Goal: Information Seeking & Learning: Learn about a topic

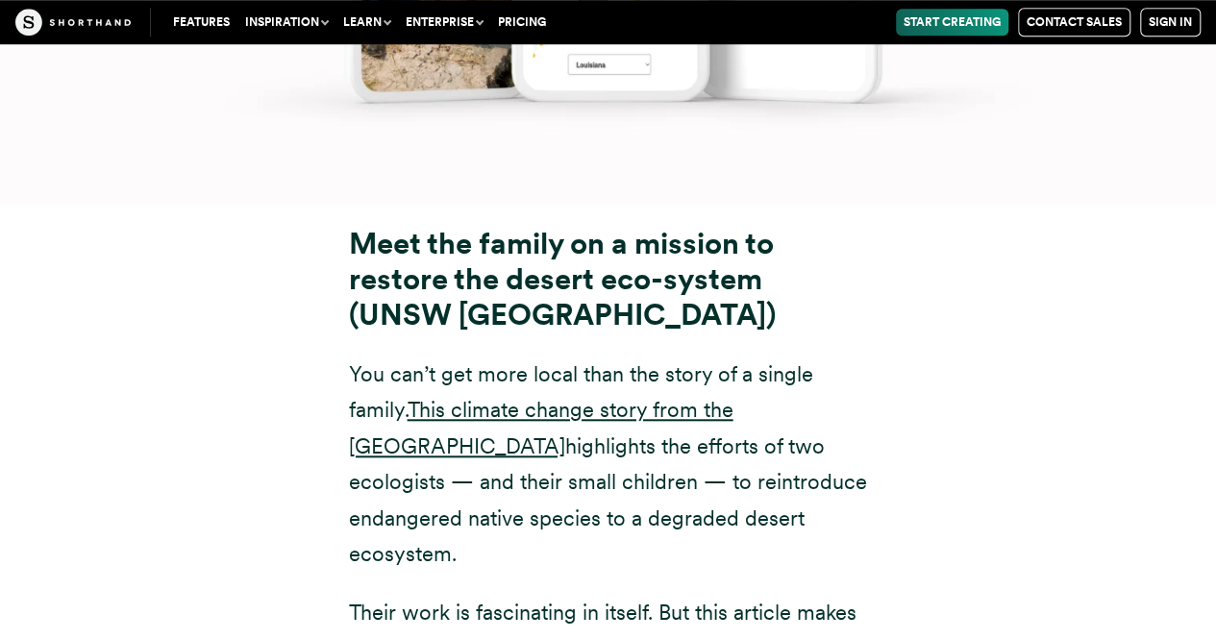
scroll to position [15279, 0]
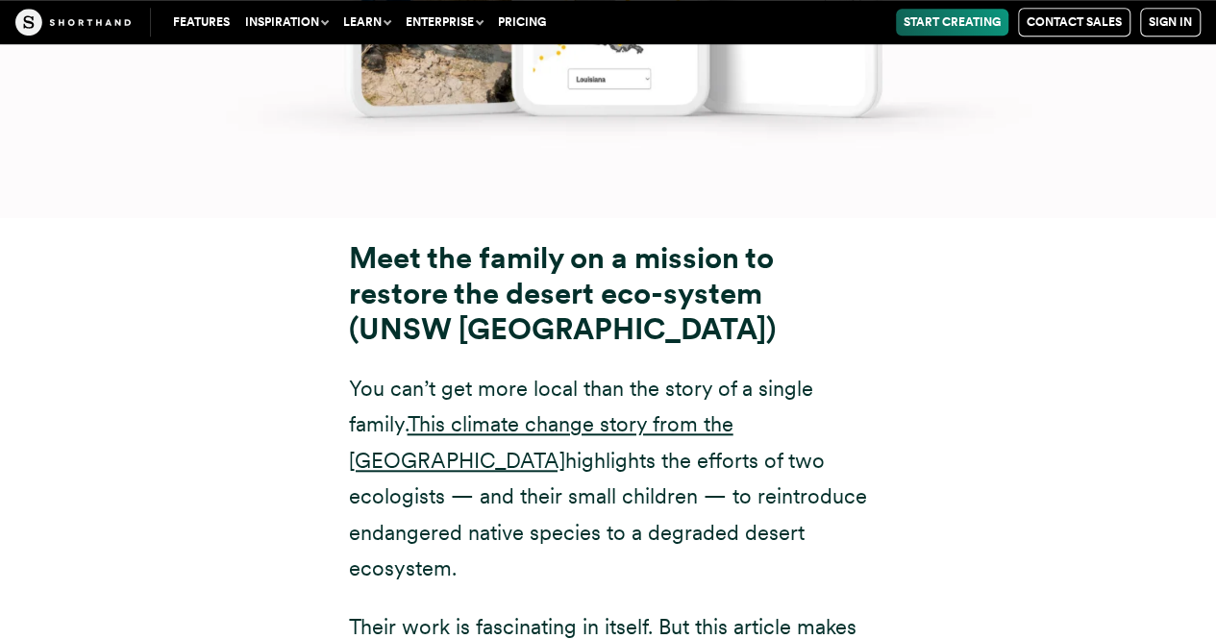
click at [1037, 576] on div "Meet the family on a mission to restore the desert eco-system (UNSW [GEOGRAPHIC…" at bounding box center [609, 562] width 1192 height 689
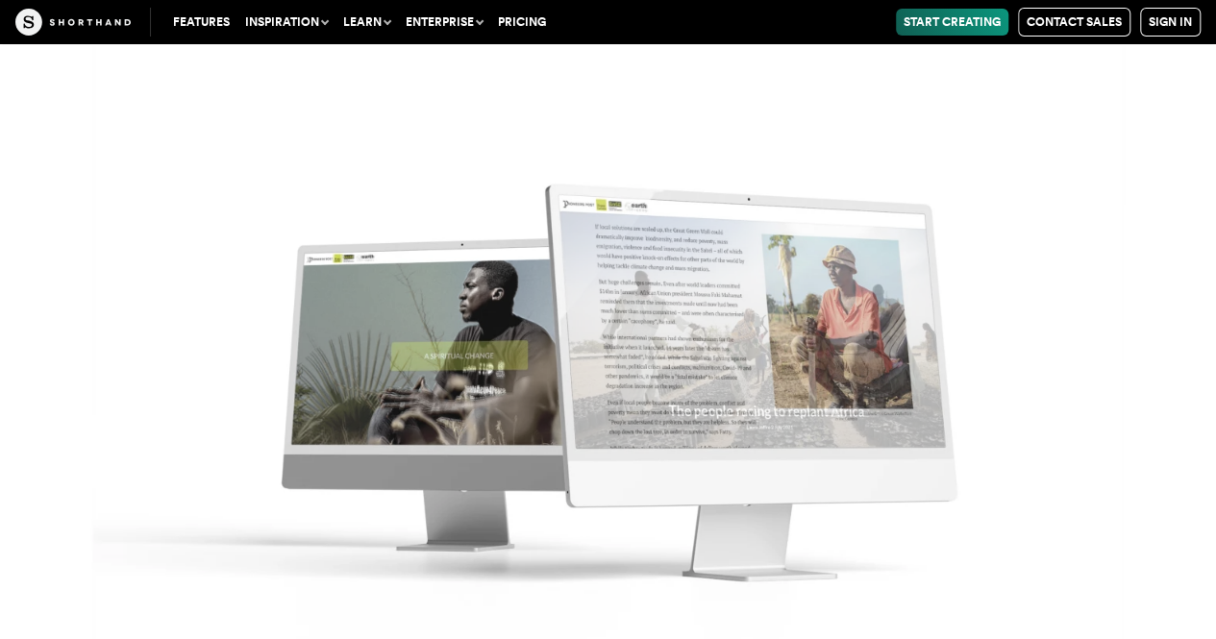
click at [1083, 495] on img at bounding box center [608, 365] width 1216 height 639
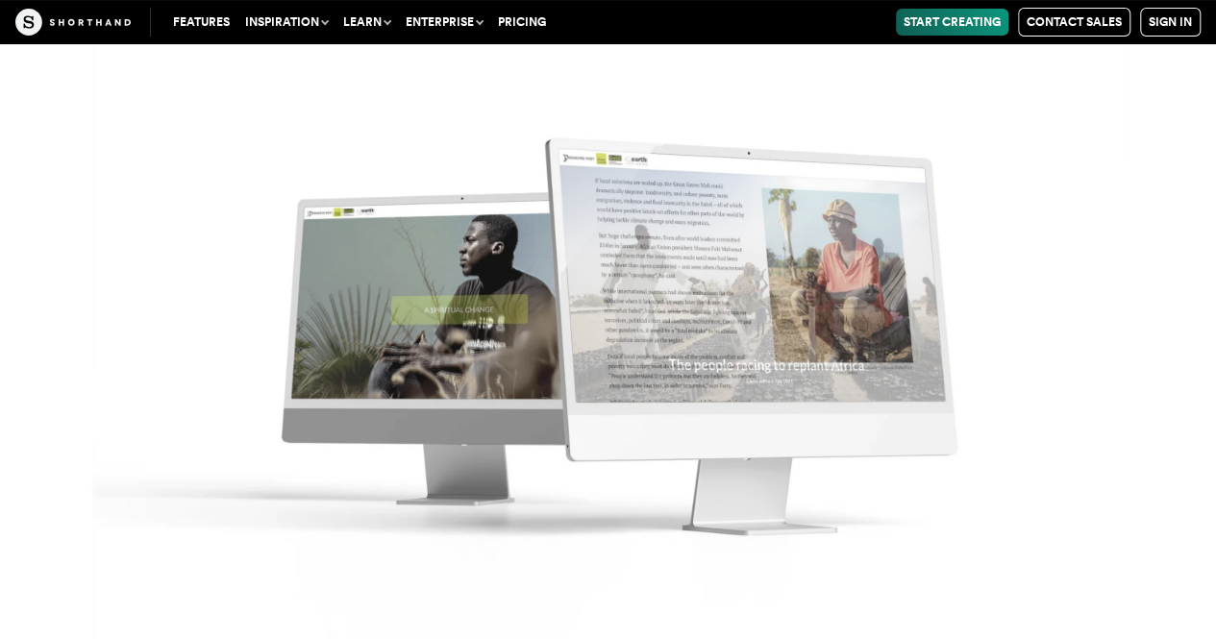
scroll to position [18446, 0]
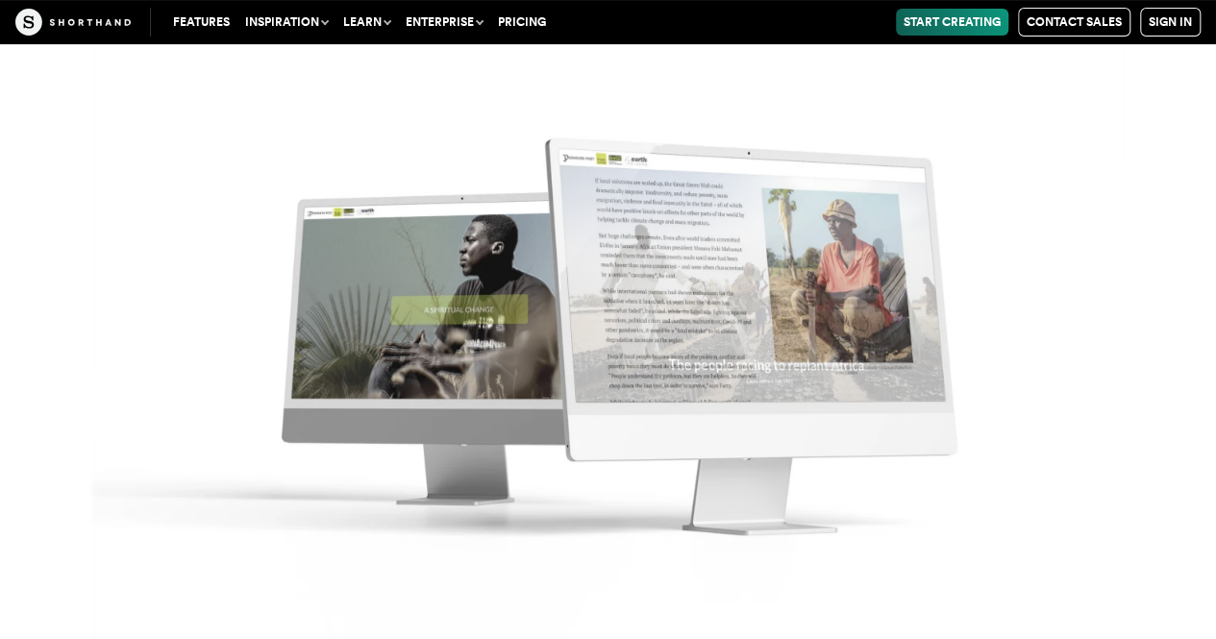
click at [1083, 506] on img at bounding box center [608, 319] width 1216 height 639
click at [1083, 508] on img at bounding box center [608, 319] width 1216 height 639
click at [1082, 506] on img at bounding box center [608, 319] width 1216 height 639
click at [1084, 498] on img at bounding box center [608, 319] width 1216 height 639
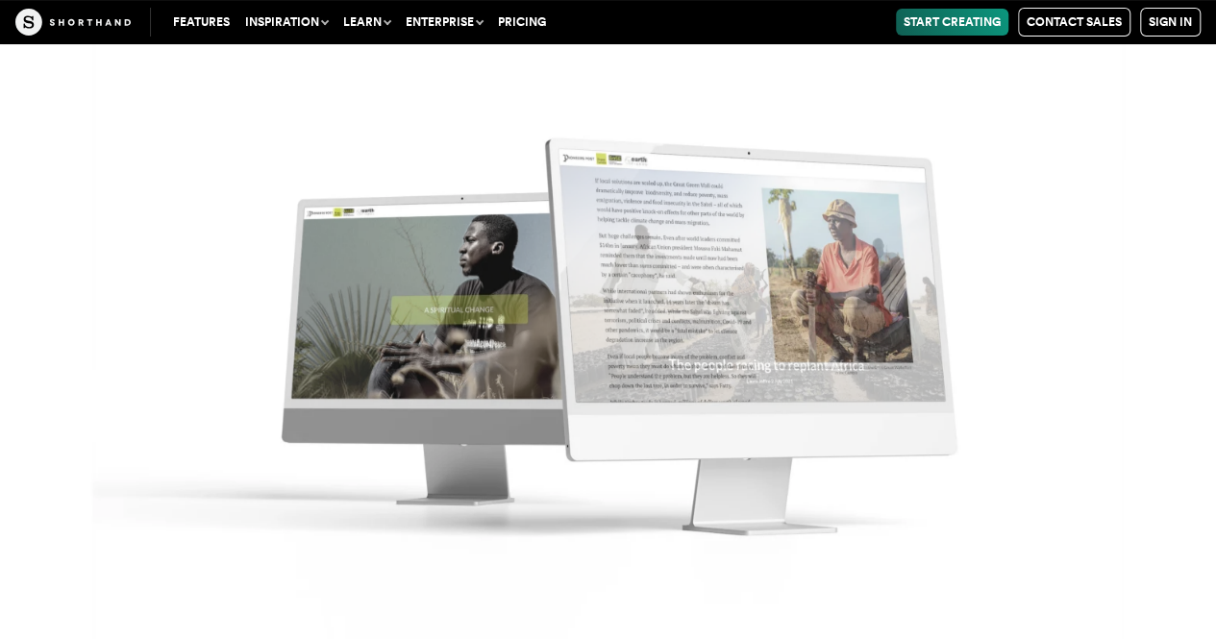
click at [1084, 498] on img at bounding box center [608, 319] width 1216 height 639
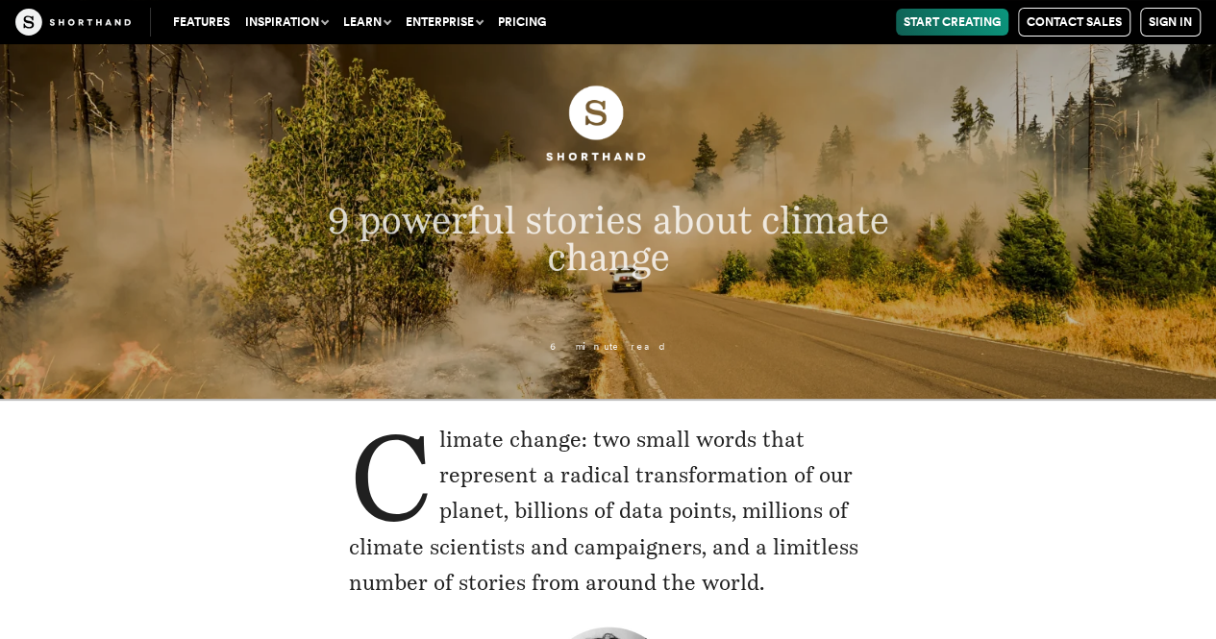
scroll to position [0, 0]
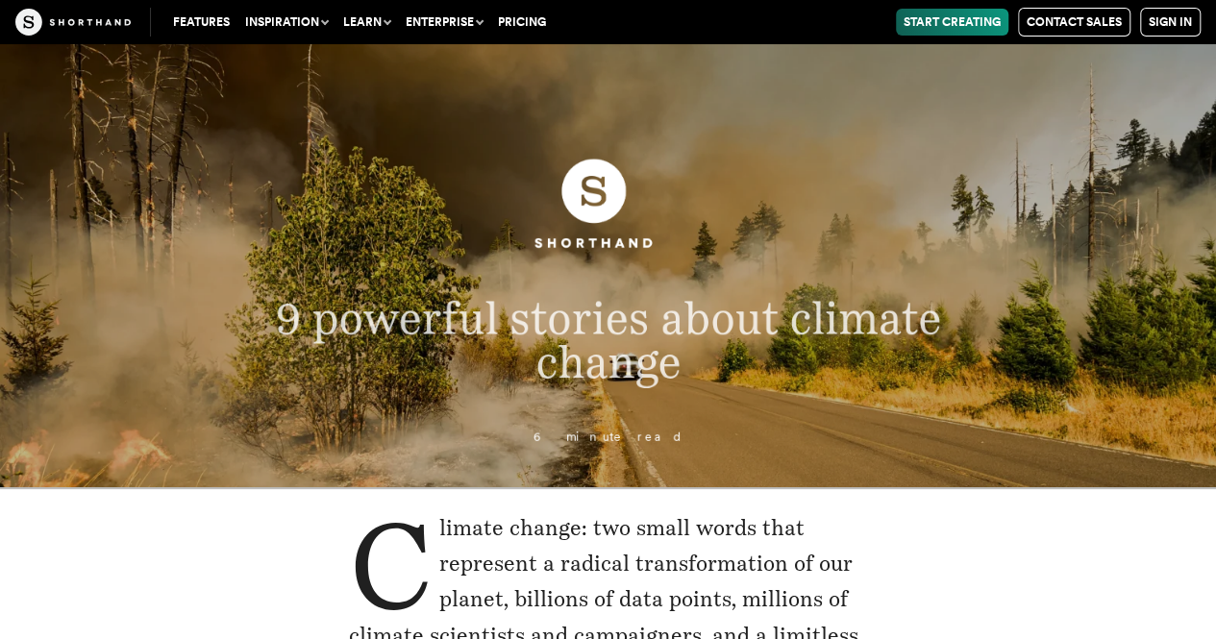
click at [315, 22] on button "Inspiration" at bounding box center [287, 22] width 98 height 27
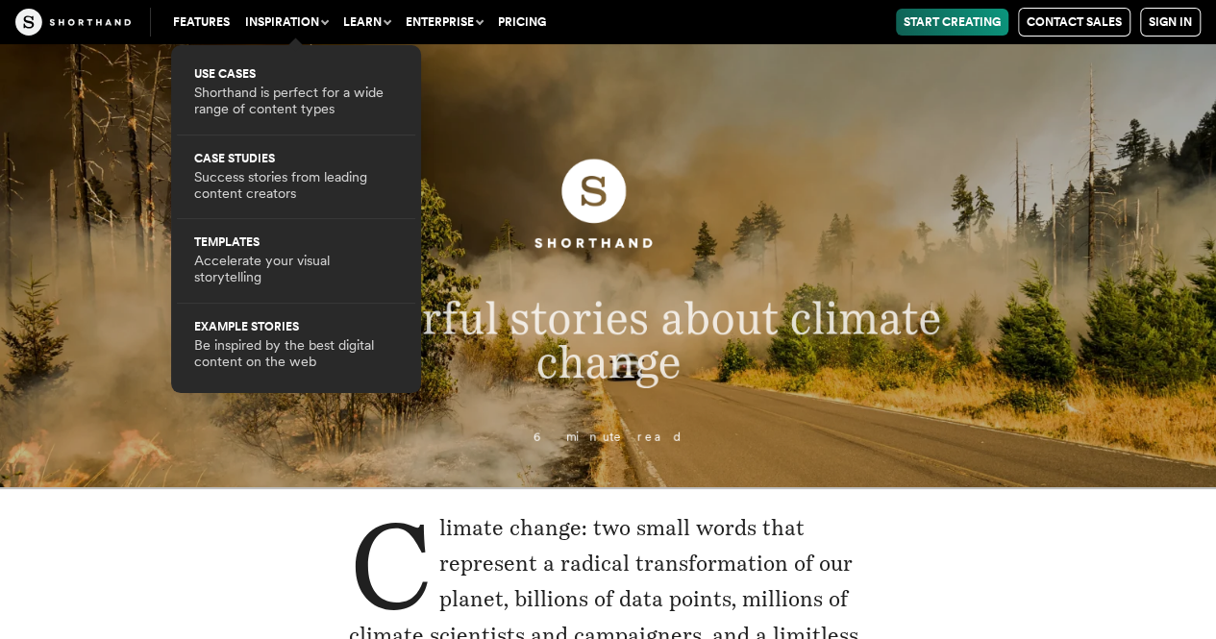
click at [637, 97] on header "9 powerful stories about climate change 6 minute read" at bounding box center [608, 265] width 1216 height 443
click at [338, 439] on p "6 minute read" at bounding box center [608, 437] width 892 height 13
click at [327, 21] on button "Inspiration" at bounding box center [287, 22] width 98 height 27
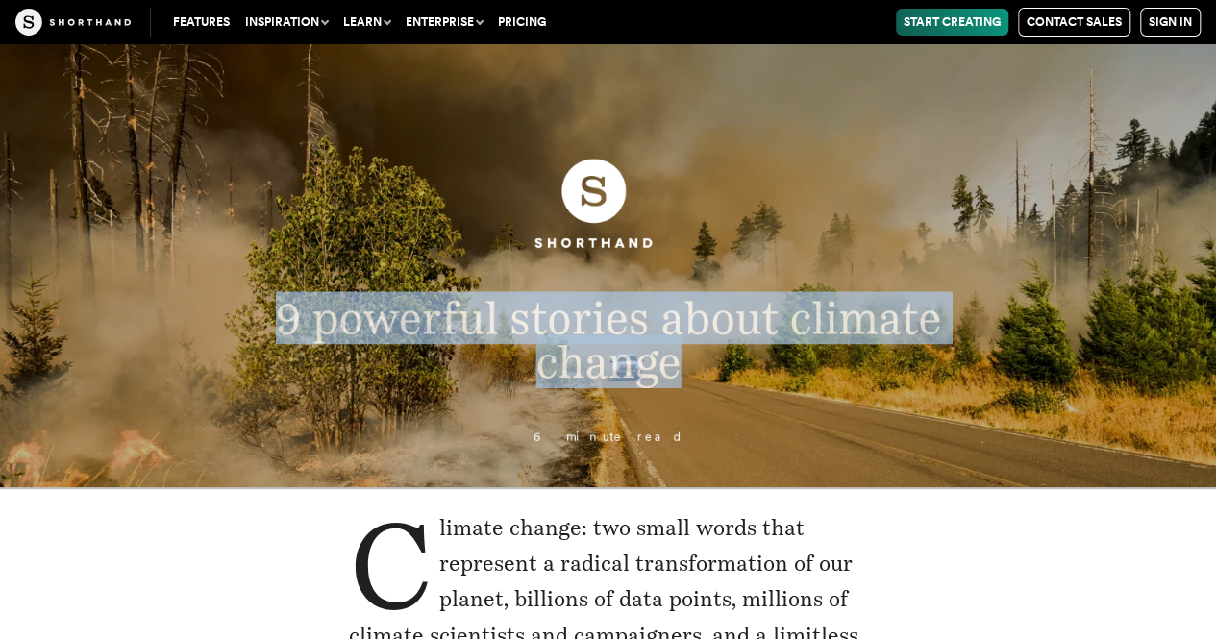
drag, startPoint x: 277, startPoint y: 318, endPoint x: 701, endPoint y: 359, distance: 426.0
click at [701, 359] on p "9 powerful stories about climate change" at bounding box center [608, 341] width 825 height 88
copy span "9 powerful stories about climate change"
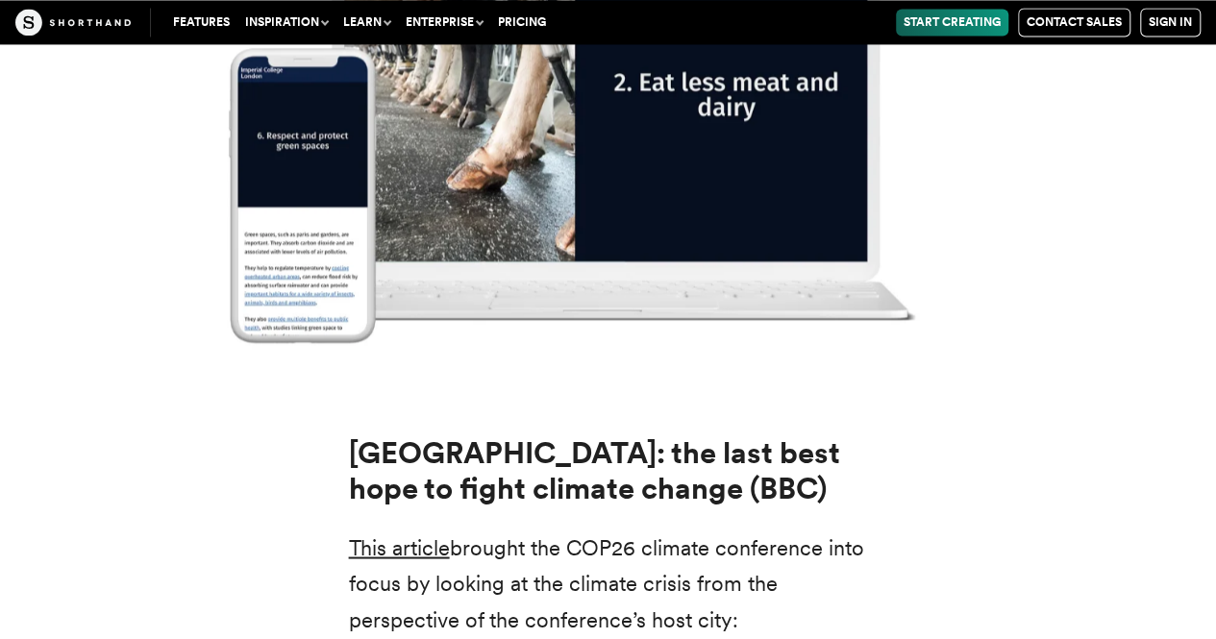
scroll to position [23387, 0]
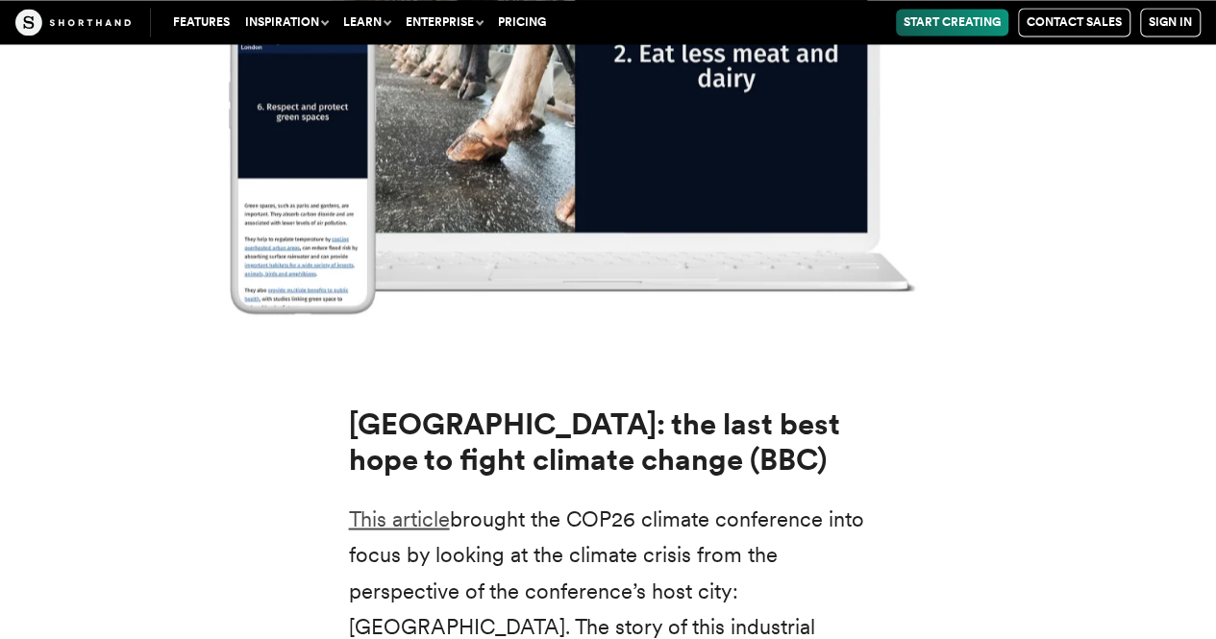
click at [408, 506] on link "This article" at bounding box center [399, 518] width 101 height 25
